Goal: Navigation & Orientation: Understand site structure

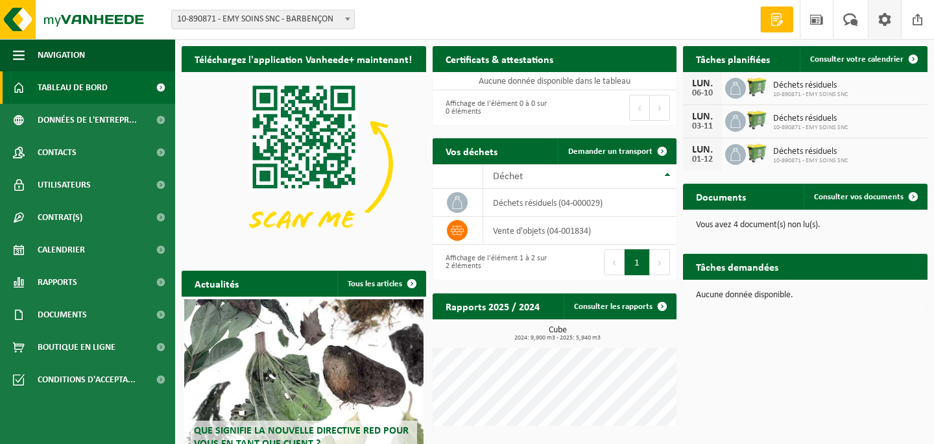
click at [875, 21] on span at bounding box center [884, 19] width 19 height 38
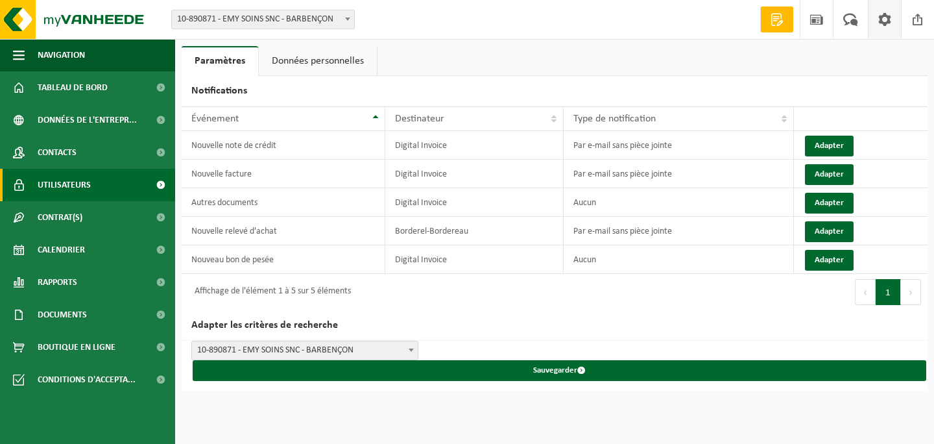
click at [88, 189] on span "Utilisateurs" at bounding box center [64, 185] width 53 height 32
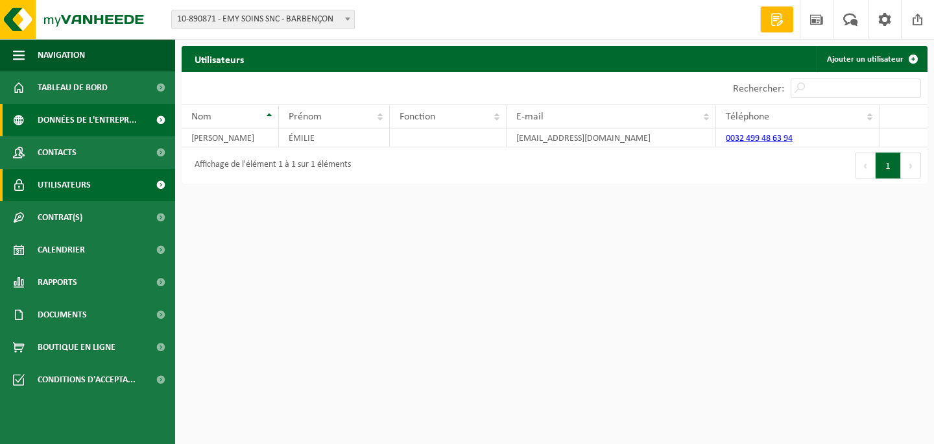
click at [112, 121] on span "Données de l'entrepr..." at bounding box center [87, 120] width 99 height 32
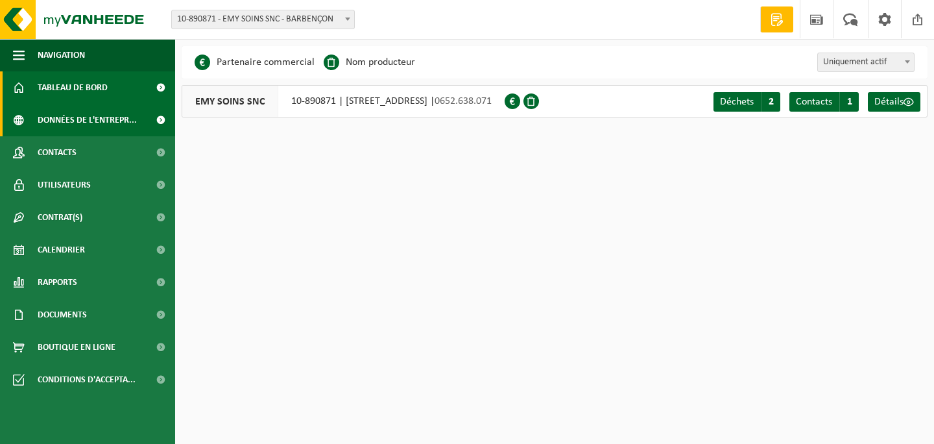
click at [116, 93] on link "Tableau de bord" at bounding box center [87, 87] width 175 height 32
